Goal: Transaction & Acquisition: Purchase product/service

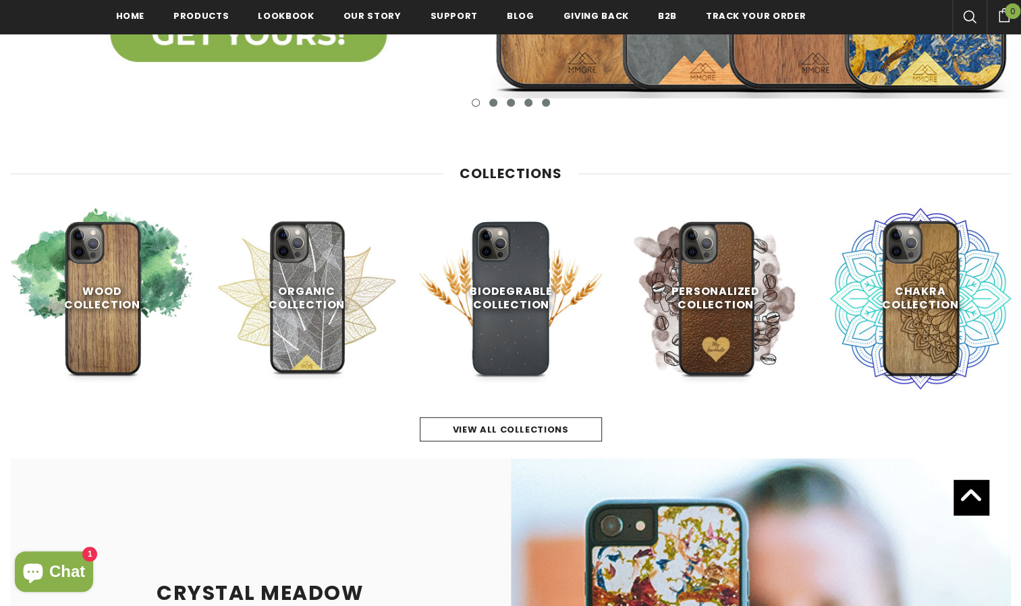
scroll to position [534, 0]
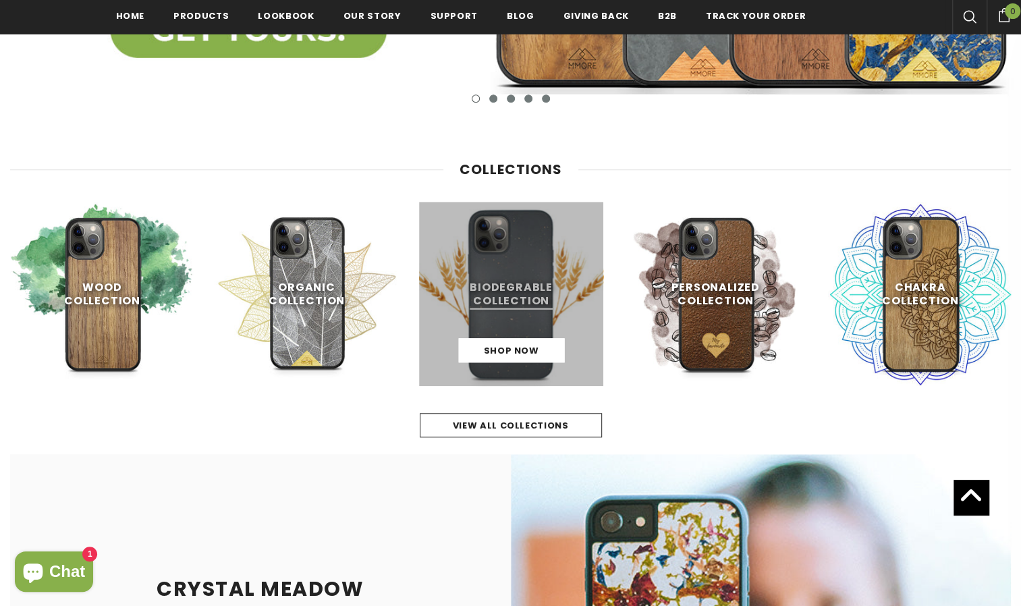
click at [486, 301] on link at bounding box center [511, 294] width 184 height 184
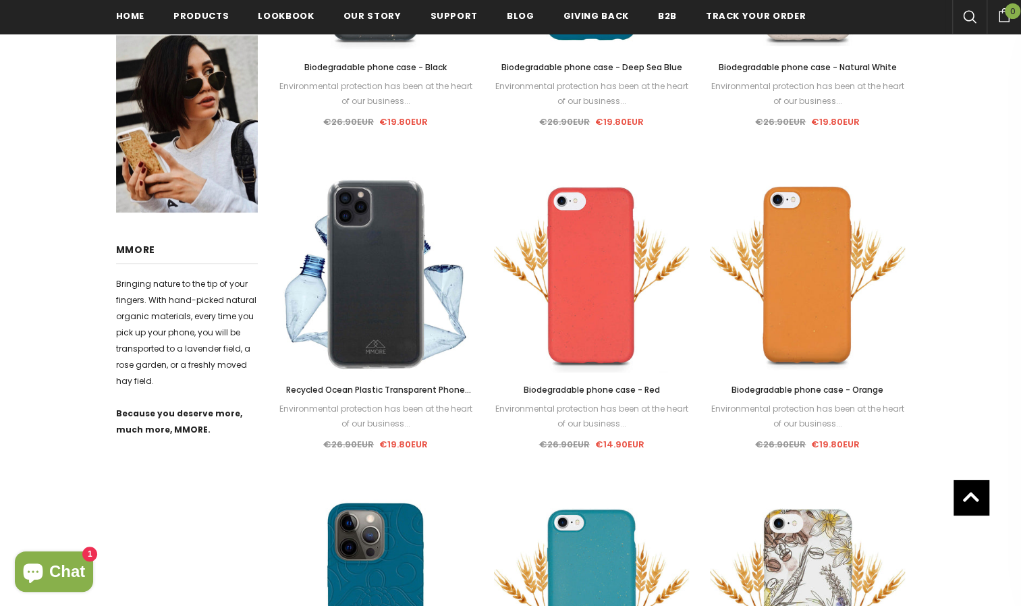
scroll to position [509, 0]
click at [0, 412] on html "Trending iPhone" at bounding box center [510, 589] width 1021 height 2196
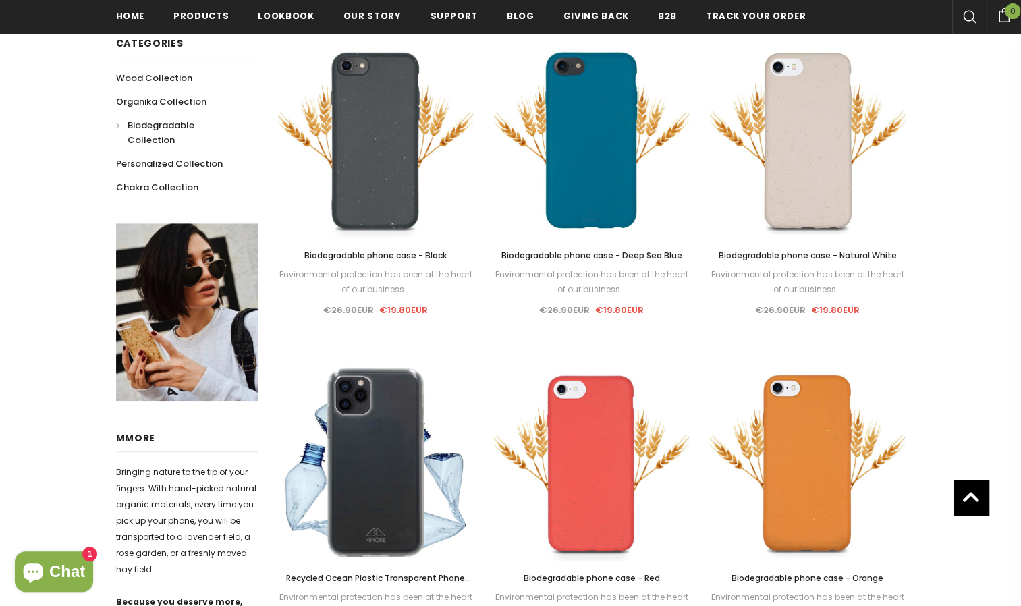
scroll to position [170, 0]
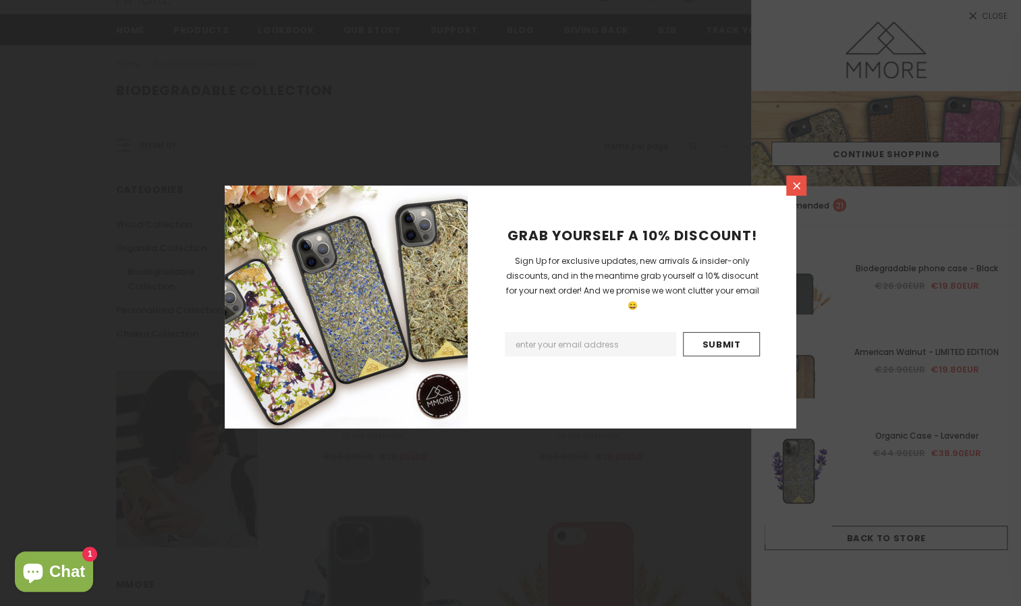
click at [792, 192] on link at bounding box center [796, 186] width 20 height 20
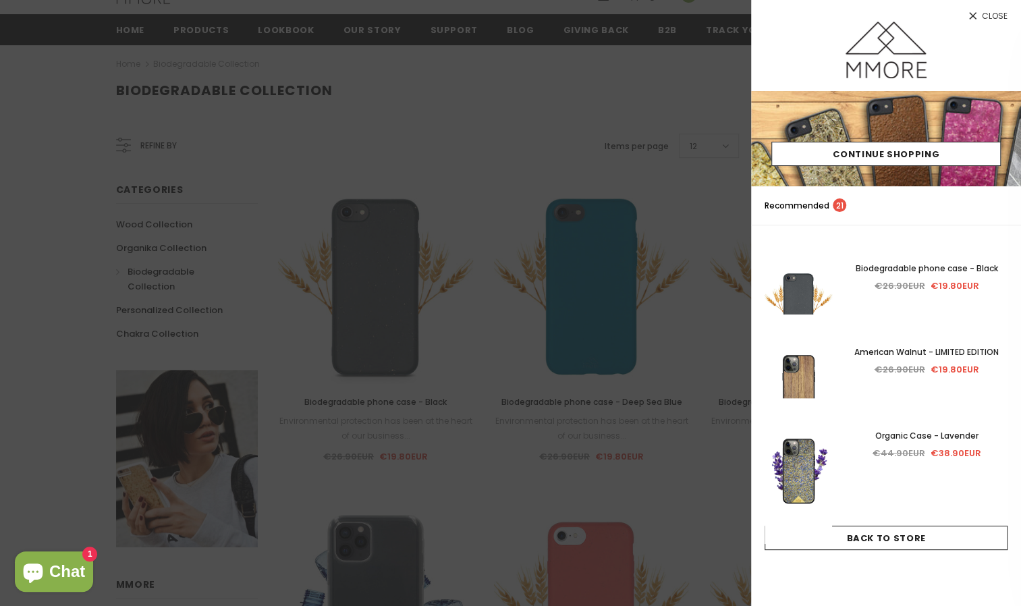
click at [987, 17] on span "Close" at bounding box center [995, 16] width 26 height 8
